Goal: Check status

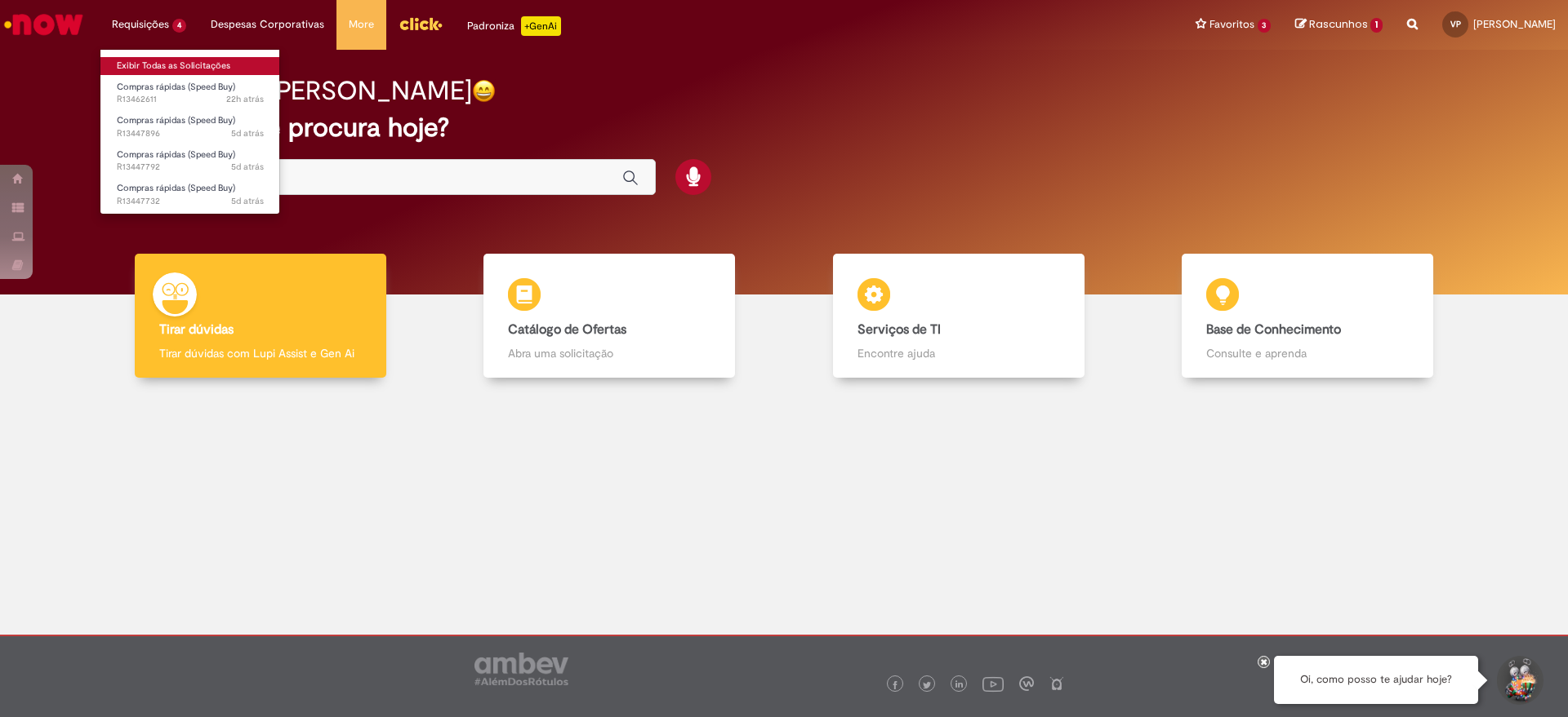
click at [172, 68] on link "Exibir Todas as Solicitações" at bounding box center [191, 66] width 180 height 18
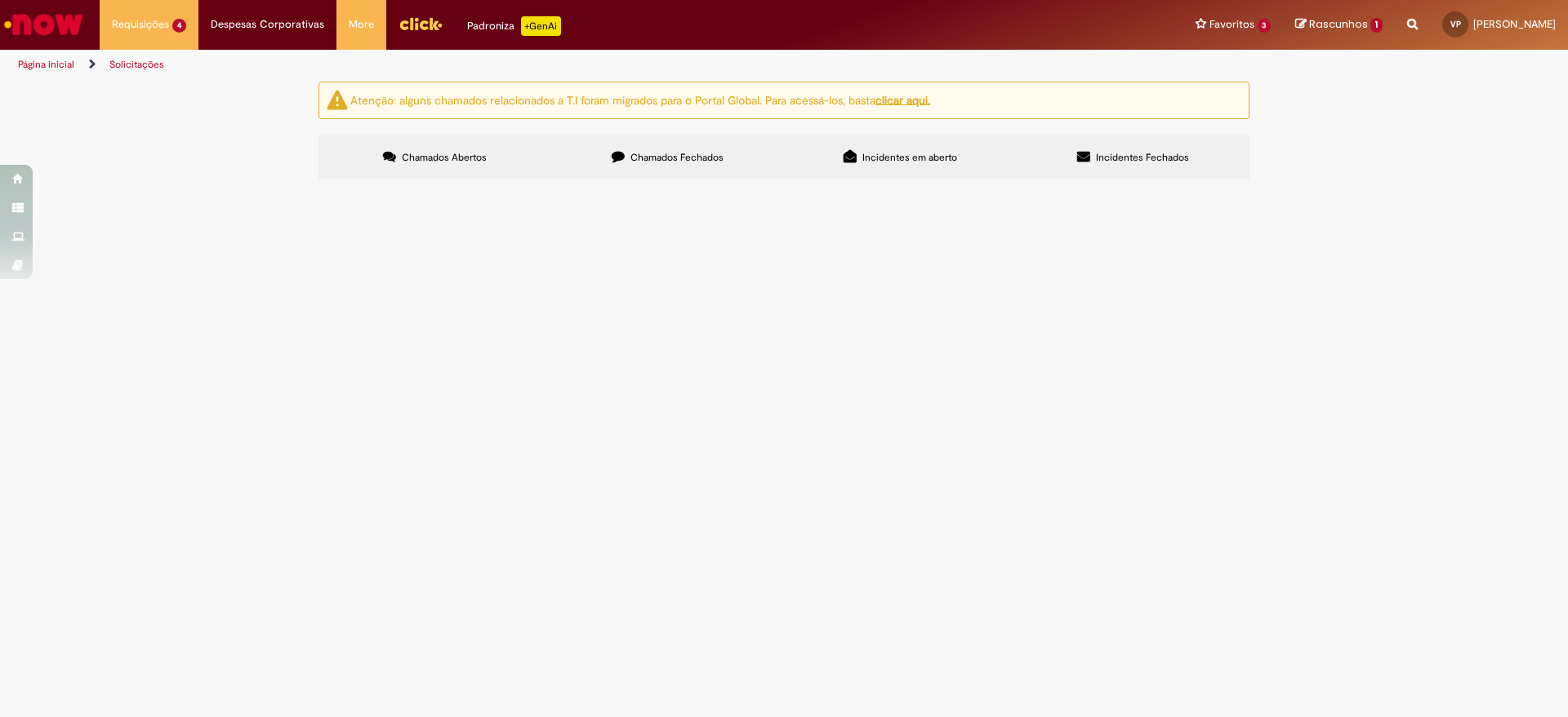
click at [0, 0] on span "Em Validação" at bounding box center [0, 0] width 0 height 0
click at [0, 0] on span "Solicito compra dos materiais para revisão do sistema de subida de filme da EPC…" at bounding box center [0, 0] width 0 height 0
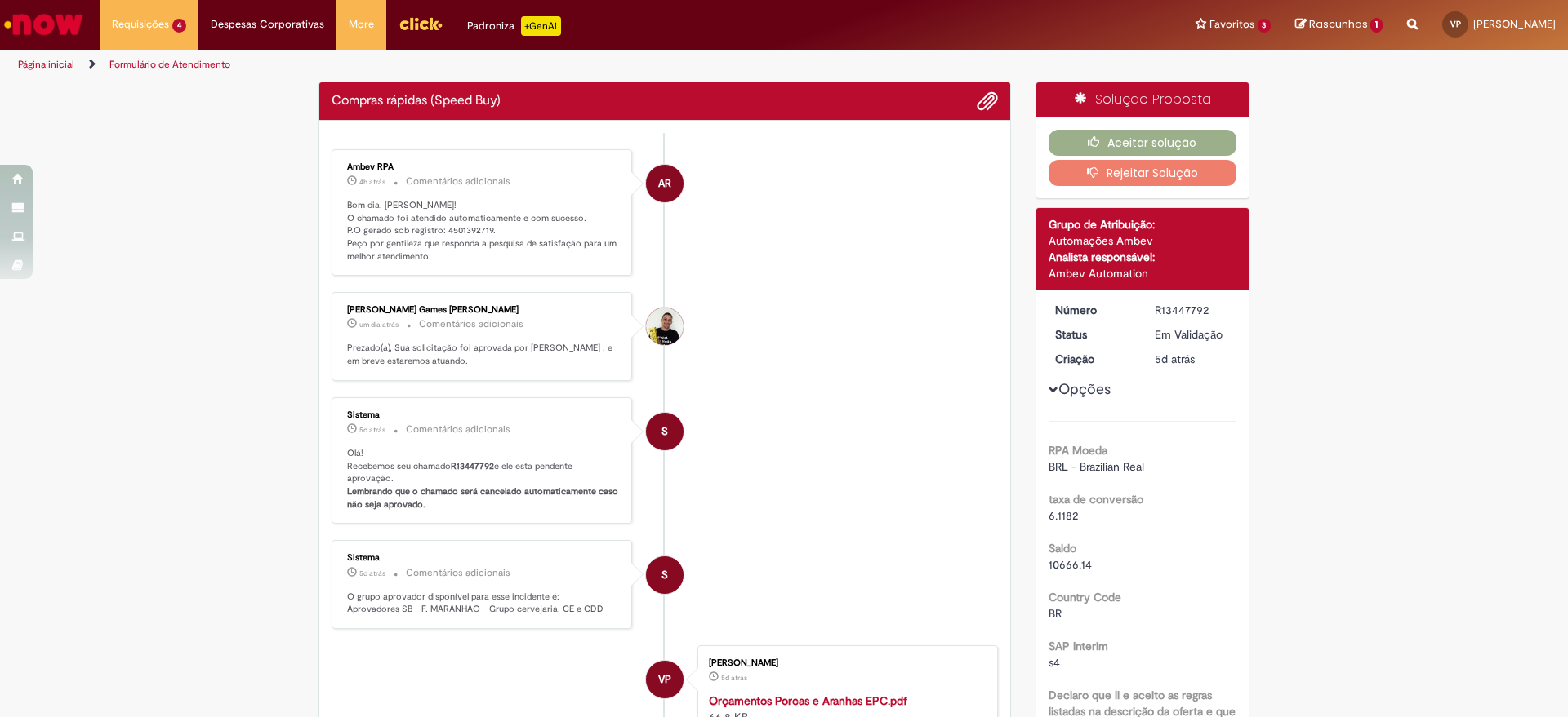
click at [463, 235] on p "Bom dia, [PERSON_NAME]! O chamado foi atendido automaticamente e com sucesso. P…" at bounding box center [482, 231] width 272 height 64
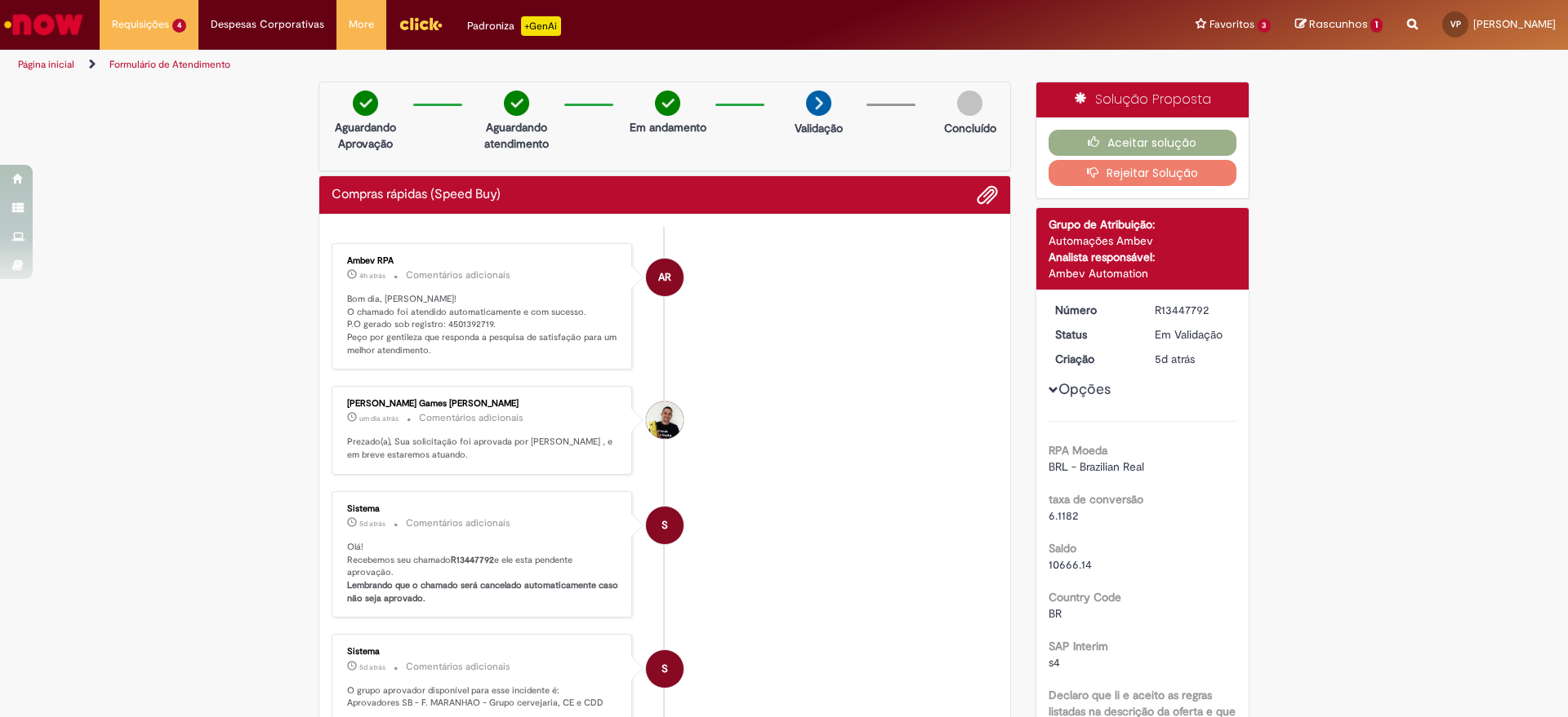
click at [460, 324] on p "Bom dia, [PERSON_NAME]! O chamado foi atendido automaticamente e com sucesso. P…" at bounding box center [482, 325] width 272 height 64
copy p "4501392719"
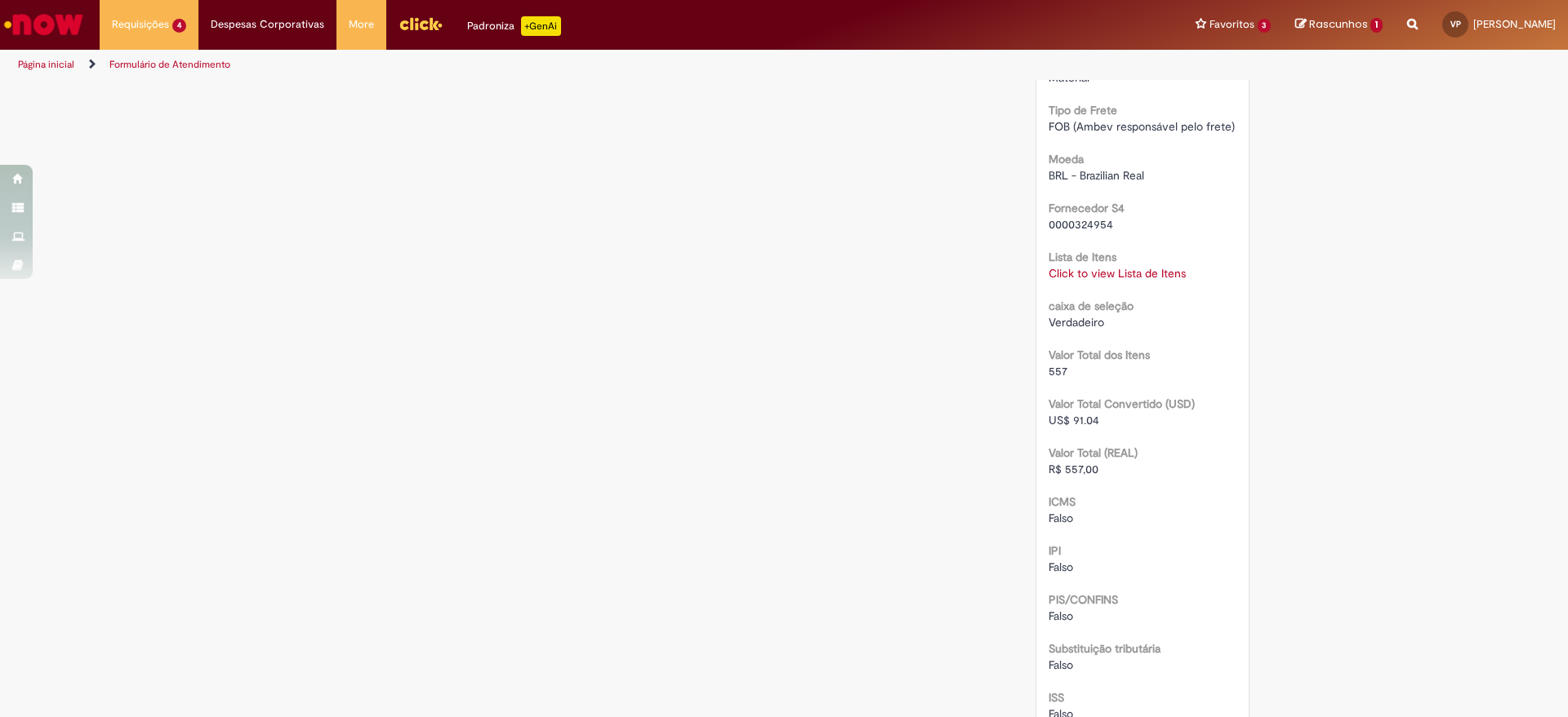
scroll to position [1416, 0]
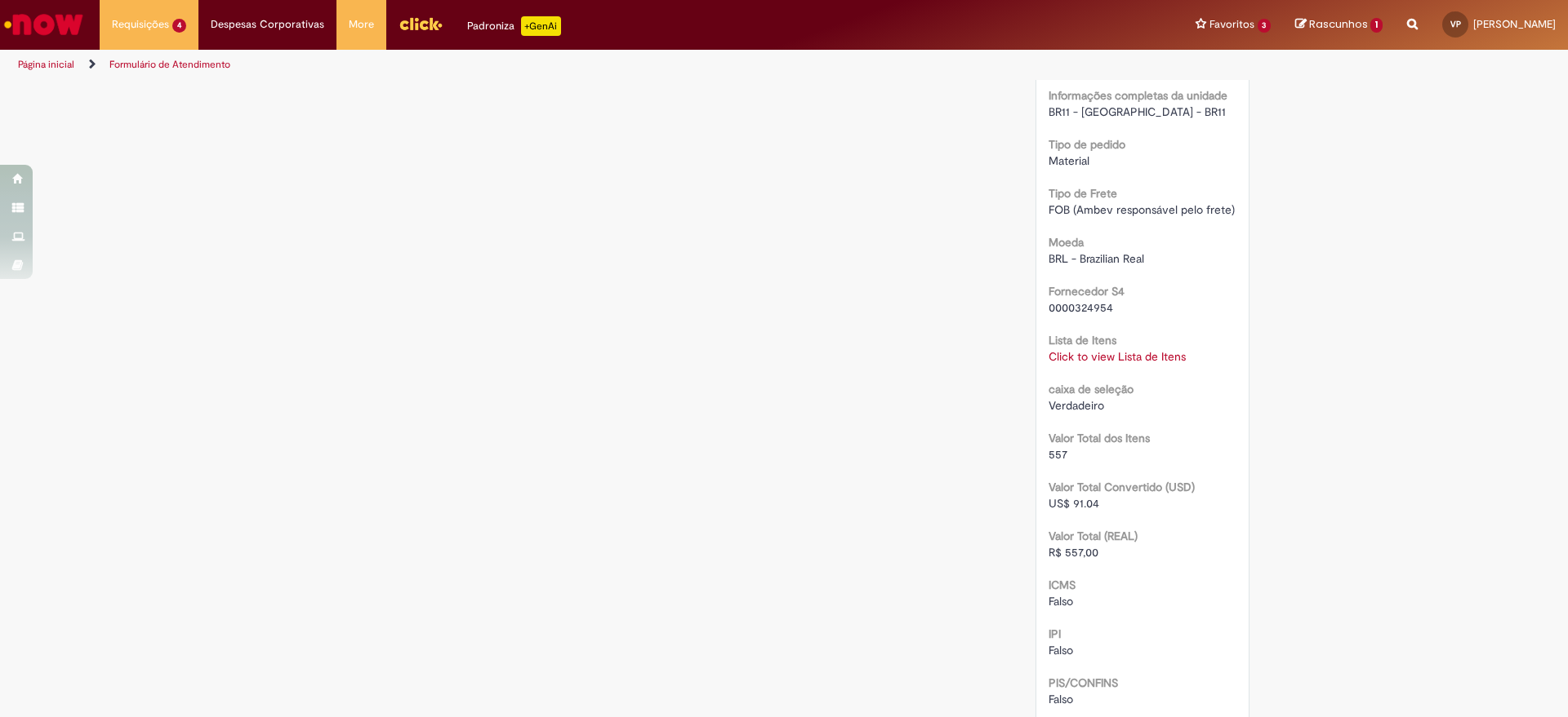
click at [1136, 353] on link "Click to view Lista de Itens" at bounding box center [1116, 357] width 137 height 15
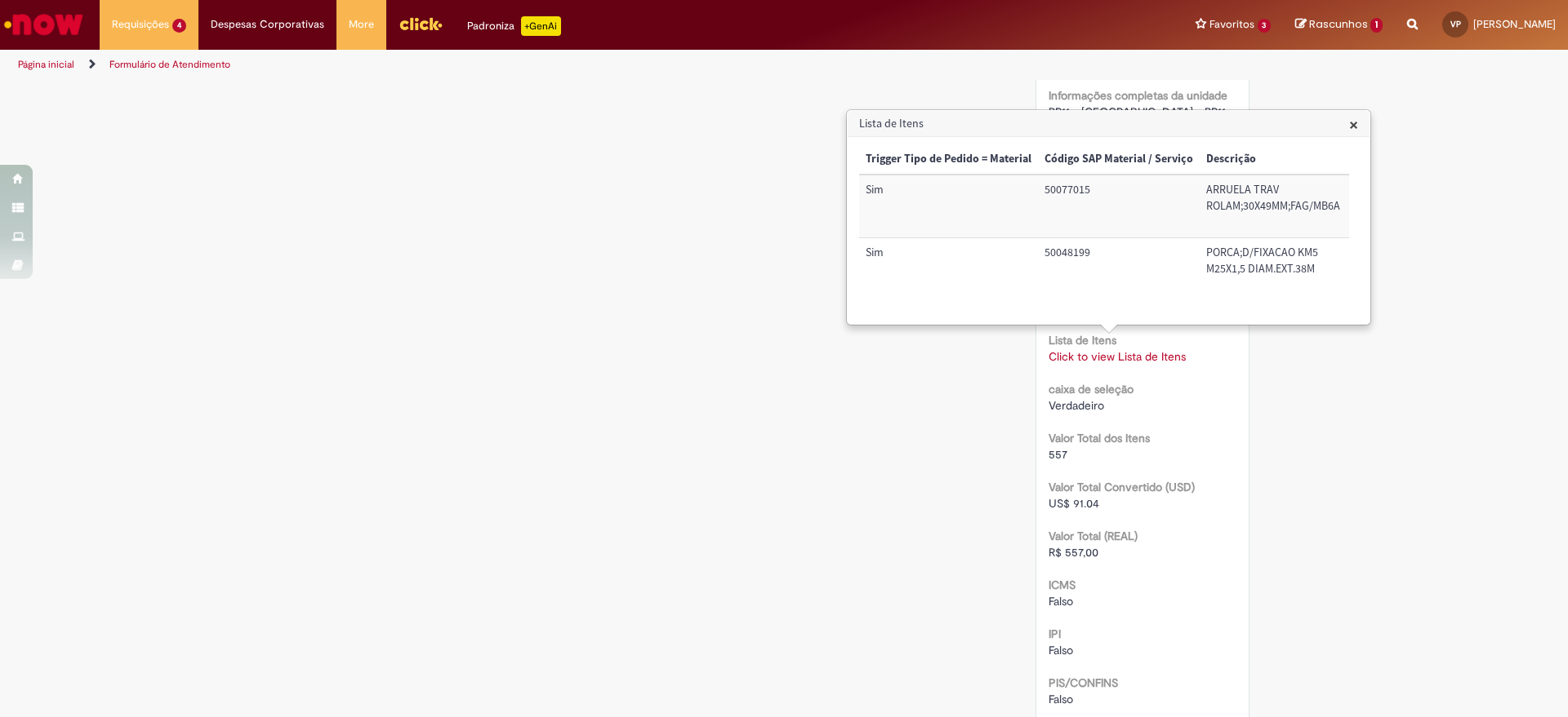
click at [1136, 353] on link "Click to view Lista de Itens" at bounding box center [1116, 357] width 137 height 15
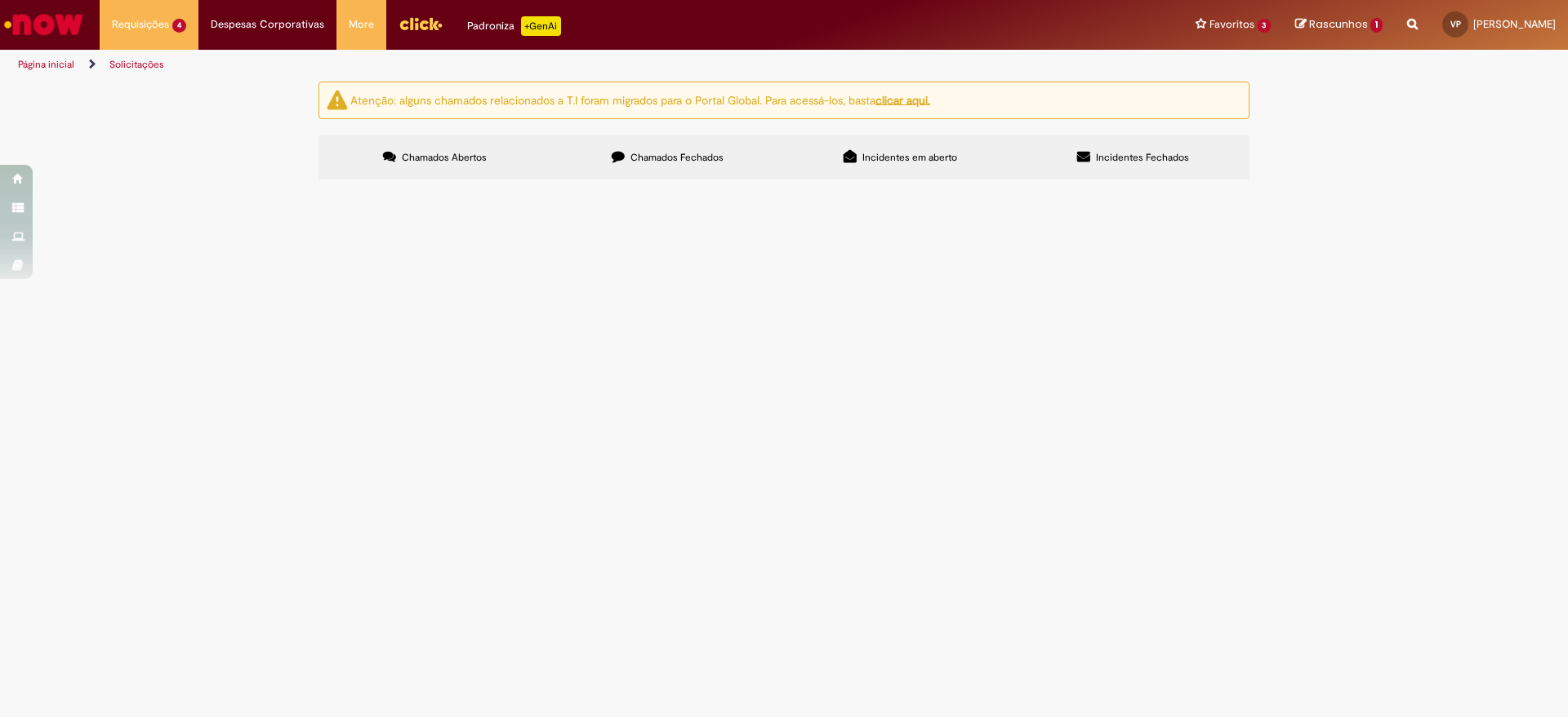
click at [0, 0] on span "Solicito a compra dos materiais para sanar fiação exposta da PL da Linha 512" at bounding box center [0, 0] width 0 height 0
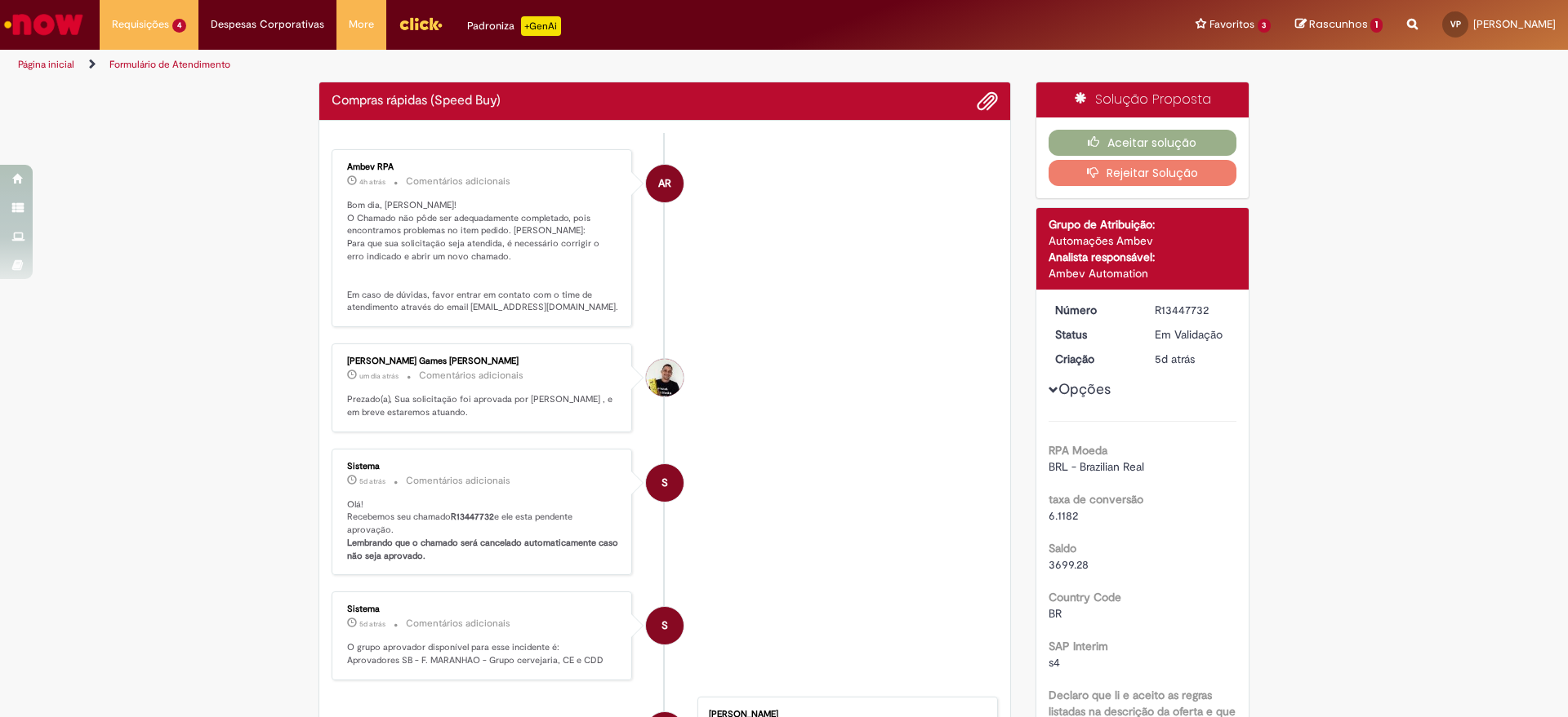
click at [811, 380] on li "[PERSON_NAME] Games [PERSON_NAME] um dia atrás um dia atrás Comentários adicion…" at bounding box center [665, 388] width 666 height 89
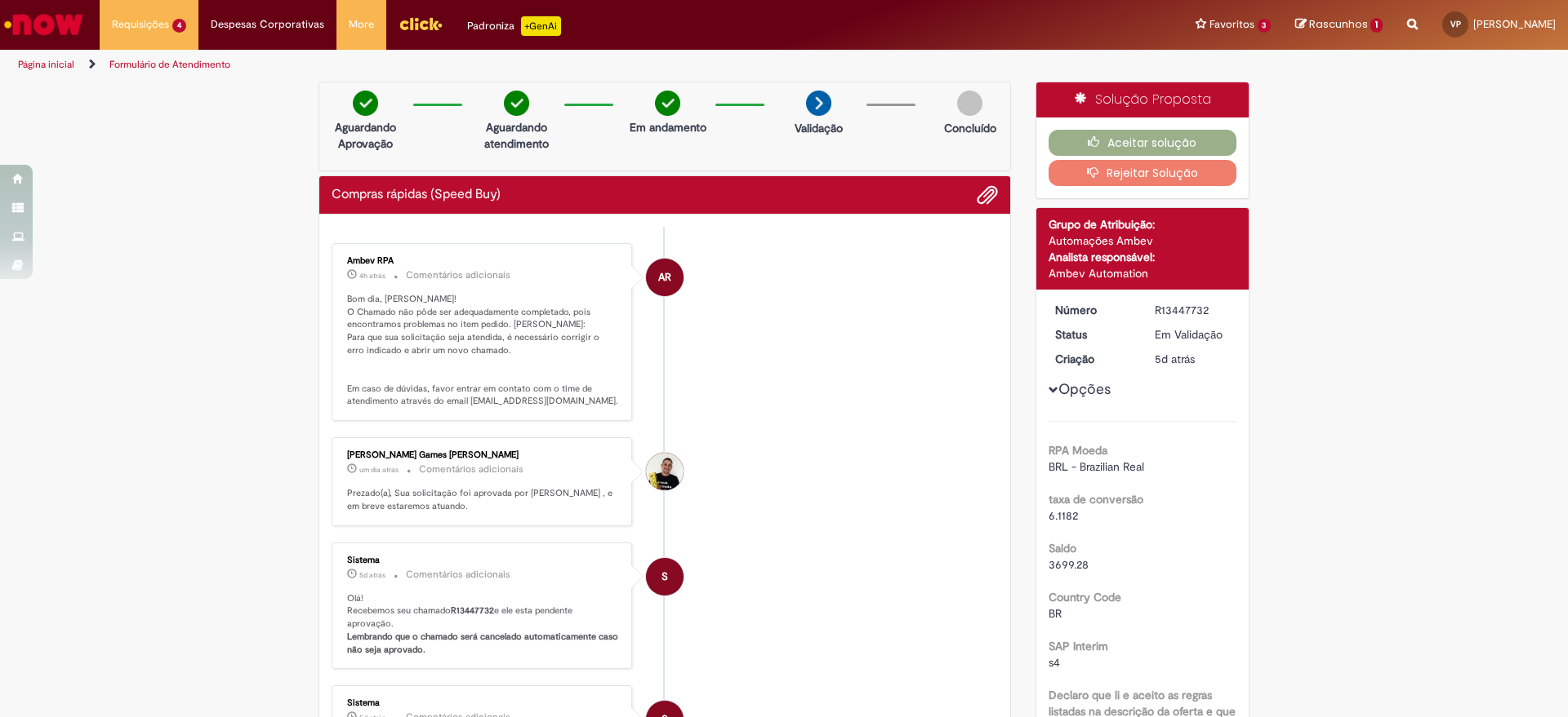
click at [1124, 176] on button "Rejeitar Solução" at bounding box center [1142, 173] width 189 height 26
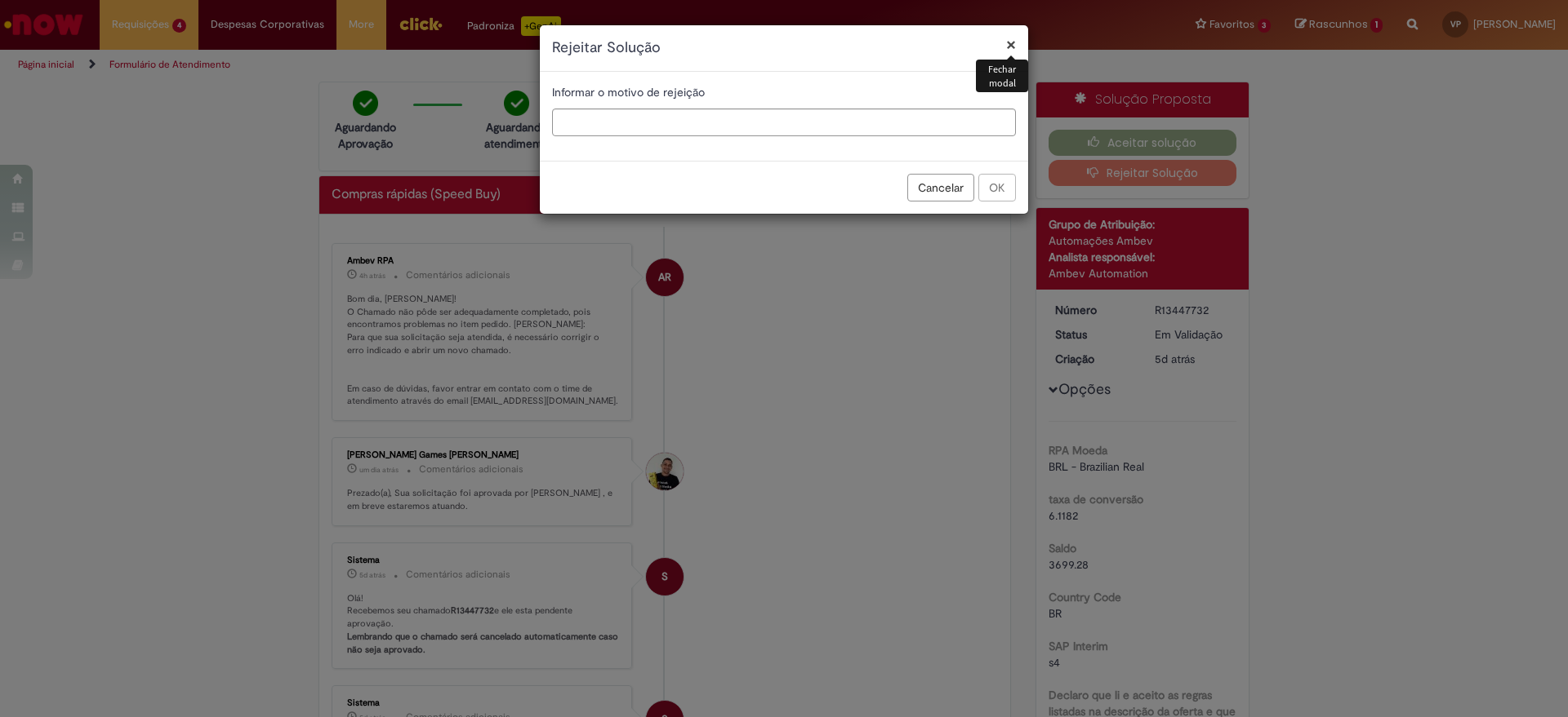
click at [1006, 36] on button "×" at bounding box center [1011, 43] width 10 height 17
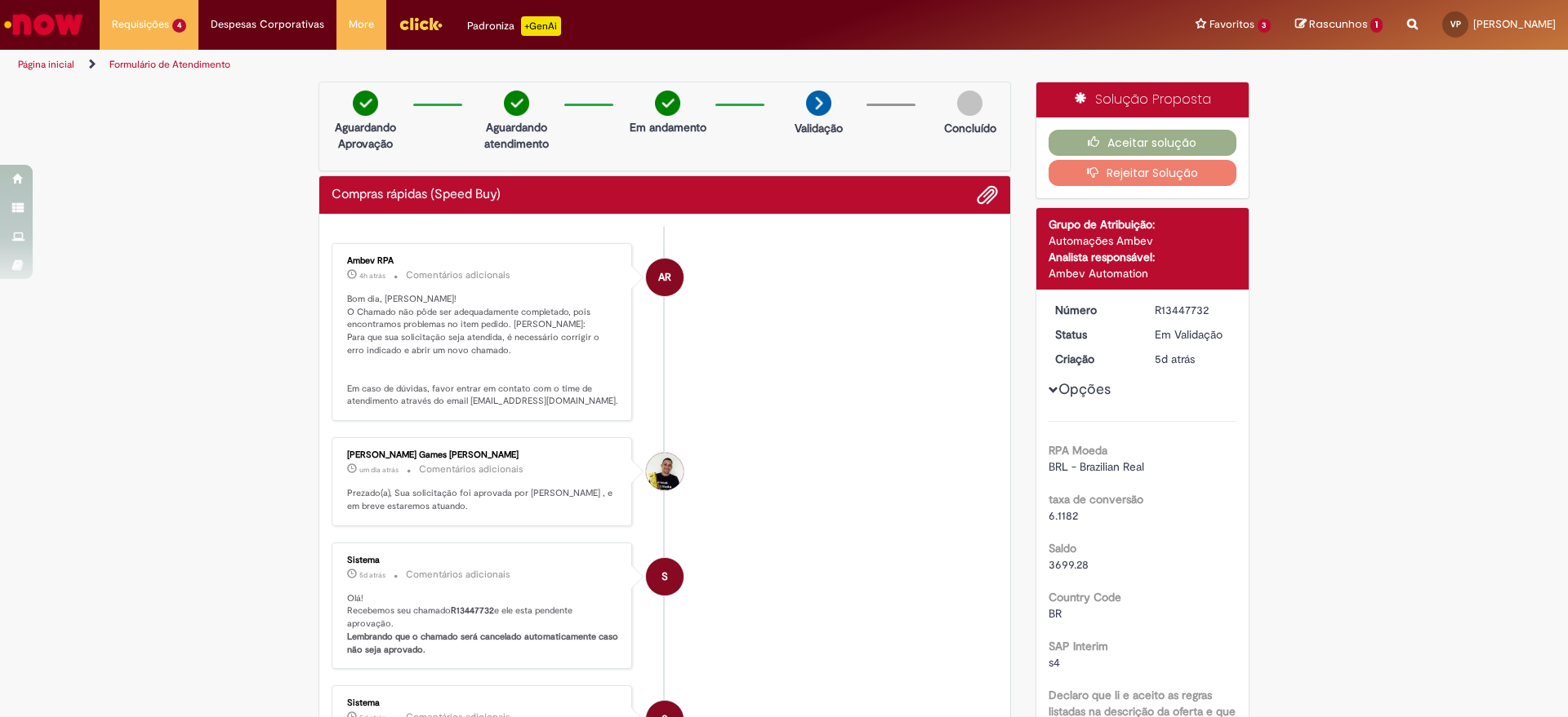
click at [1048, 160] on button "Rejeitar Solução" at bounding box center [1142, 173] width 189 height 26
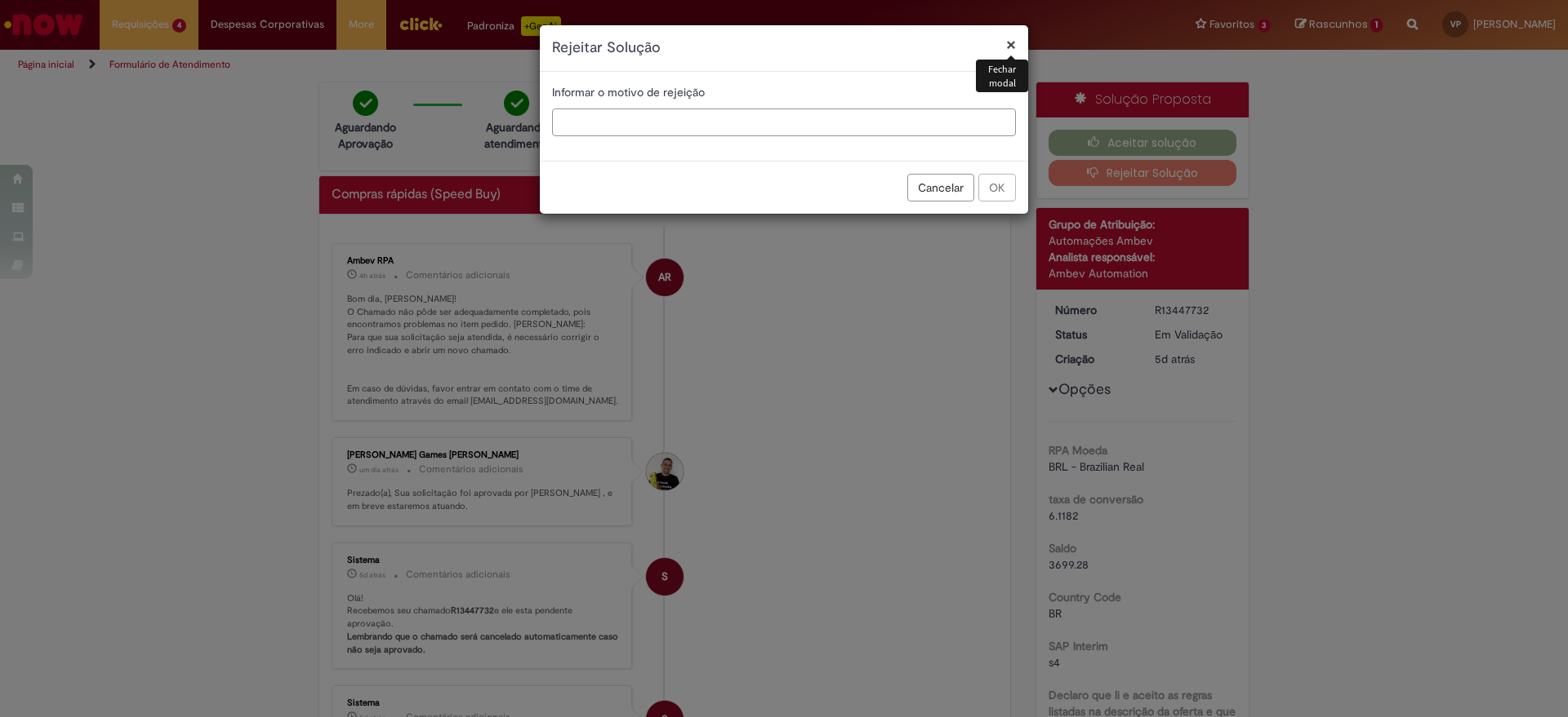
click at [702, 120] on input "text" at bounding box center [784, 122] width 463 height 28
type input "**********"
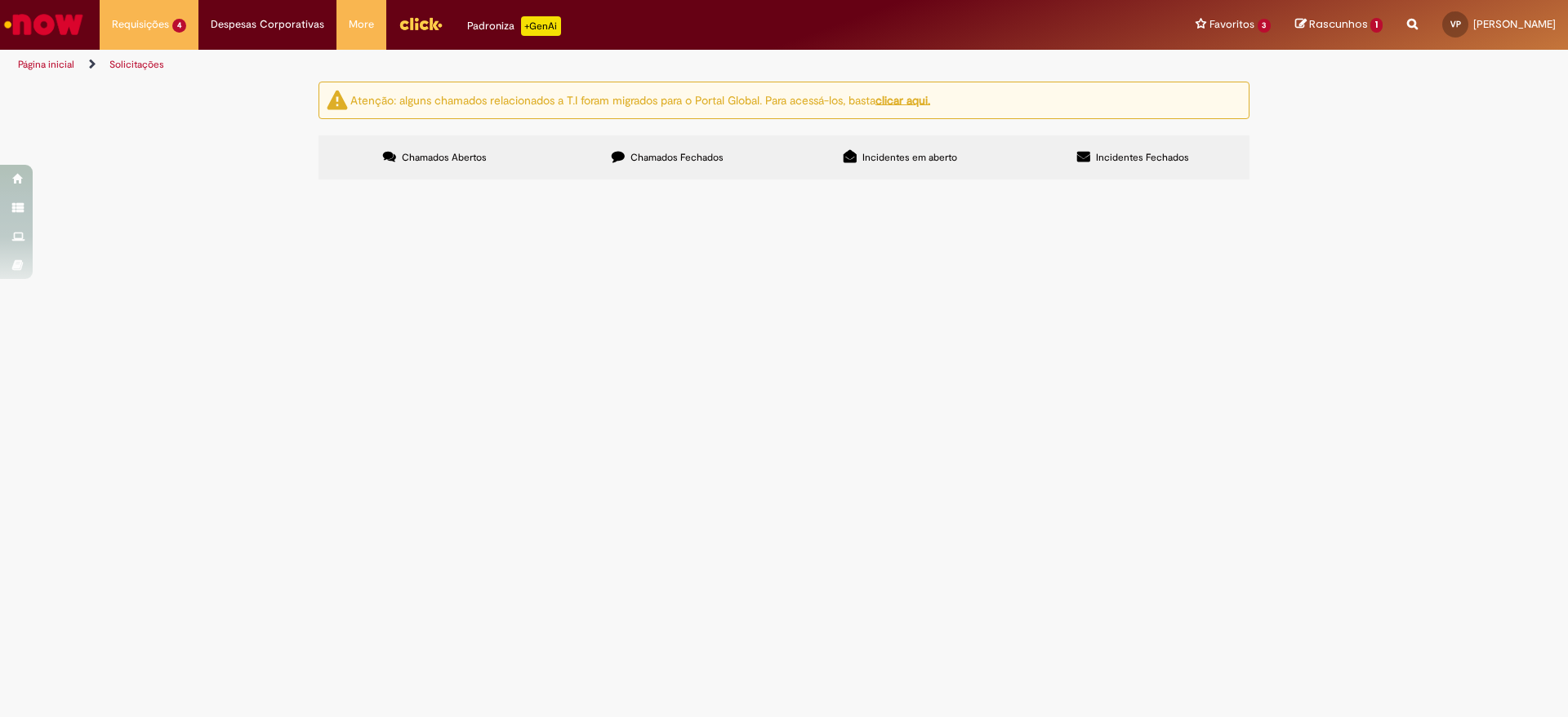
click at [0, 0] on span "Em Tratamento" at bounding box center [0, 0] width 0 height 0
click at [0, 0] on span "Solicito a compra da correia dentada do Alimentador de Tampas da Linha 512" at bounding box center [0, 0] width 0 height 0
